Goal: Task Accomplishment & Management: Manage account settings

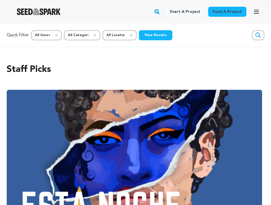
click at [258, 15] on button "Open main menu" at bounding box center [256, 11] width 11 height 11
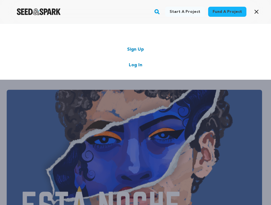
click at [134, 64] on link "Log In" at bounding box center [135, 65] width 13 height 7
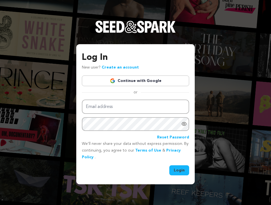
click at [175, 137] on link "Reset Password" at bounding box center [173, 137] width 32 height 7
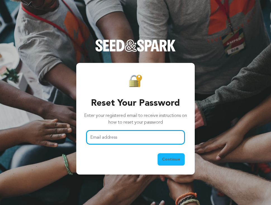
click at [149, 135] on input "Email address" at bounding box center [135, 137] width 98 height 14
type input "tvtrophies@gmail.com"
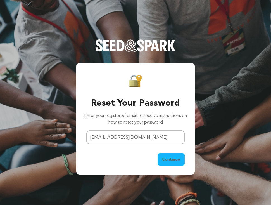
click at [176, 160] on span "Continue" at bounding box center [171, 160] width 18 height 6
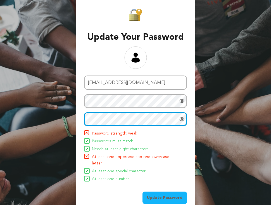
scroll to position [37, 0]
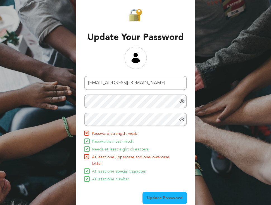
click at [157, 195] on span "Update Password" at bounding box center [165, 198] width 36 height 6
click at [165, 195] on span "Update Password" at bounding box center [165, 198] width 36 height 6
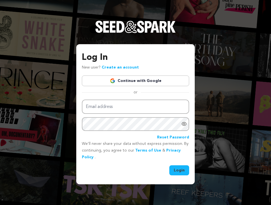
click at [155, 83] on link "Continue with Google" at bounding box center [135, 81] width 107 height 11
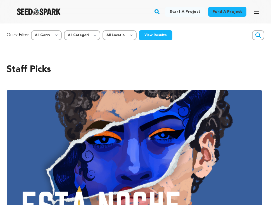
click at [258, 12] on icon "button" at bounding box center [257, 11] width 4 height 3
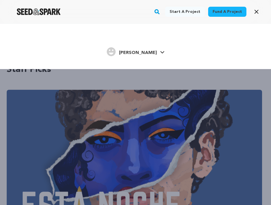
click at [146, 53] on span "[PERSON_NAME]" at bounding box center [138, 53] width 38 height 4
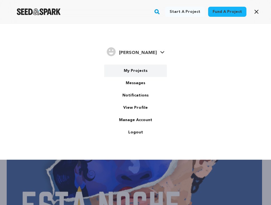
click at [141, 73] on link "My Projects" at bounding box center [135, 71] width 63 height 12
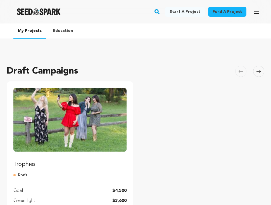
click at [89, 153] on link "Trophies" at bounding box center [69, 128] width 113 height 80
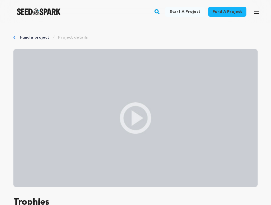
click at [73, 35] on link "Project details" at bounding box center [73, 38] width 30 height 6
click at [73, 37] on link "Project details" at bounding box center [73, 38] width 30 height 6
click at [72, 37] on link "Project details" at bounding box center [73, 38] width 30 height 6
click at [37, 38] on link "Fund a project" at bounding box center [34, 38] width 29 height 6
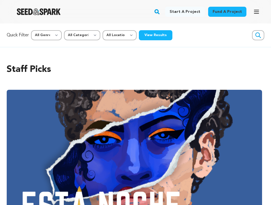
click at [255, 10] on icon "button" at bounding box center [257, 11] width 4 height 3
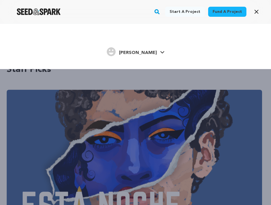
click at [148, 56] on link "[PERSON_NAME] [PERSON_NAME]" at bounding box center [136, 51] width 58 height 10
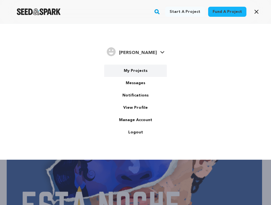
click at [139, 71] on link "My Projects" at bounding box center [135, 71] width 63 height 12
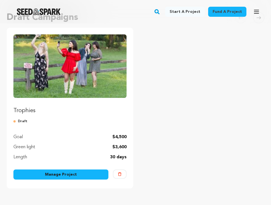
scroll to position [54, 0]
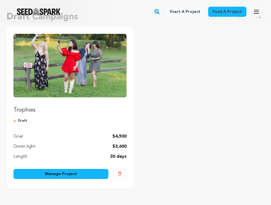
click at [76, 176] on link "Manage Project" at bounding box center [60, 174] width 95 height 10
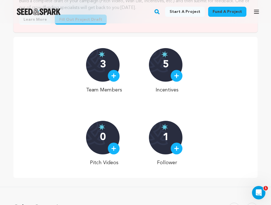
scroll to position [165, 0]
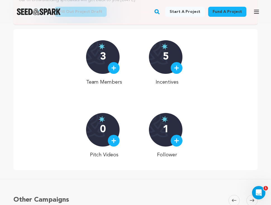
click at [103, 56] on p "3" at bounding box center [103, 56] width 6 height 11
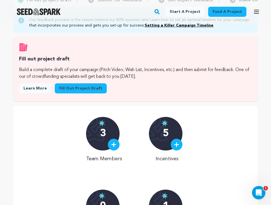
scroll to position [64, 0]
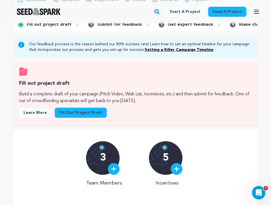
click at [91, 113] on link "Fill out project draft" at bounding box center [81, 113] width 52 height 10
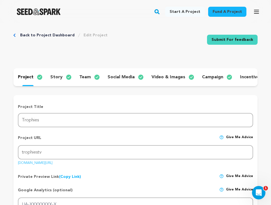
click at [85, 76] on p "team" at bounding box center [84, 77] width 11 height 7
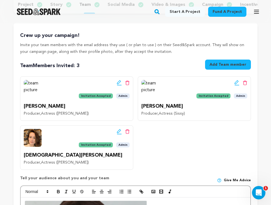
scroll to position [84, 0]
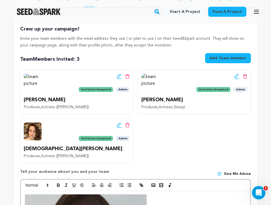
click at [128, 77] on icon at bounding box center [127, 76] width 4 height 5
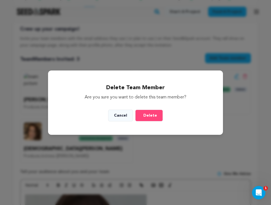
click at [147, 115] on span "Delete" at bounding box center [151, 116] width 14 height 6
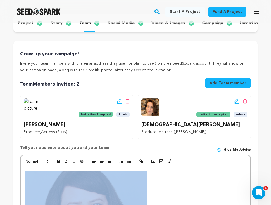
scroll to position [74, 0]
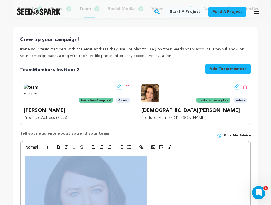
drag, startPoint x: 31, startPoint y: 193, endPoint x: 23, endPoint y: 153, distance: 41.3
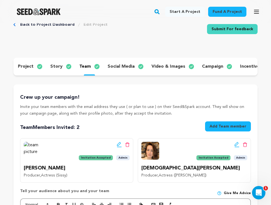
scroll to position [13, 0]
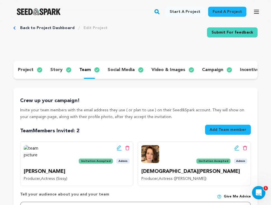
click at [124, 71] on p "social media" at bounding box center [121, 70] width 27 height 7
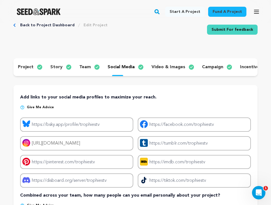
scroll to position [1, 0]
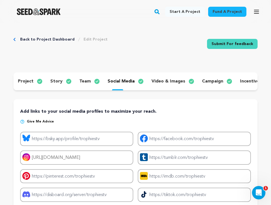
click at [170, 84] on p "video & images" at bounding box center [169, 81] width 34 height 7
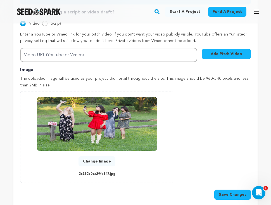
scroll to position [220, 0]
